Goal: Navigation & Orientation: Find specific page/section

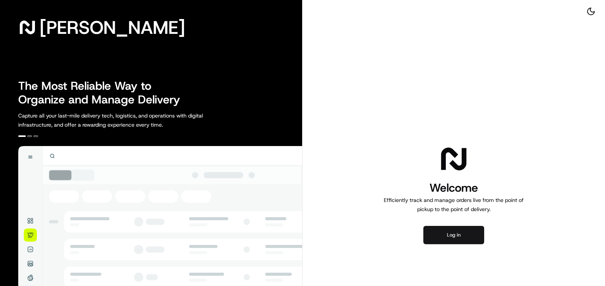
click at [461, 238] on button "Log in" at bounding box center [453, 235] width 61 height 18
click at [480, 231] on button "Log in" at bounding box center [453, 235] width 61 height 18
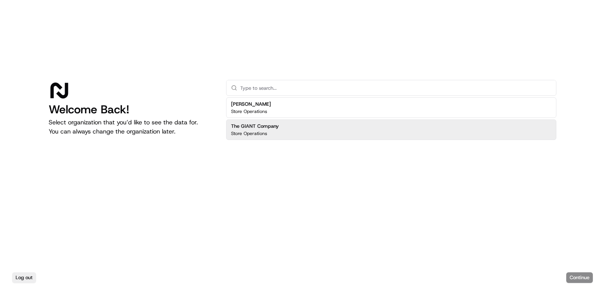
drag, startPoint x: 439, startPoint y: 141, endPoint x: 440, endPoint y: 137, distance: 4.1
click at [439, 140] on div "Martin's Store Operations The GIANT Company Store Operations" at bounding box center [391, 119] width 330 height 46
click at [440, 137] on div "The GIANT Company Store Operations" at bounding box center [391, 129] width 330 height 21
click at [588, 282] on button "Continue" at bounding box center [579, 277] width 27 height 11
